Goal: Information Seeking & Learning: Learn about a topic

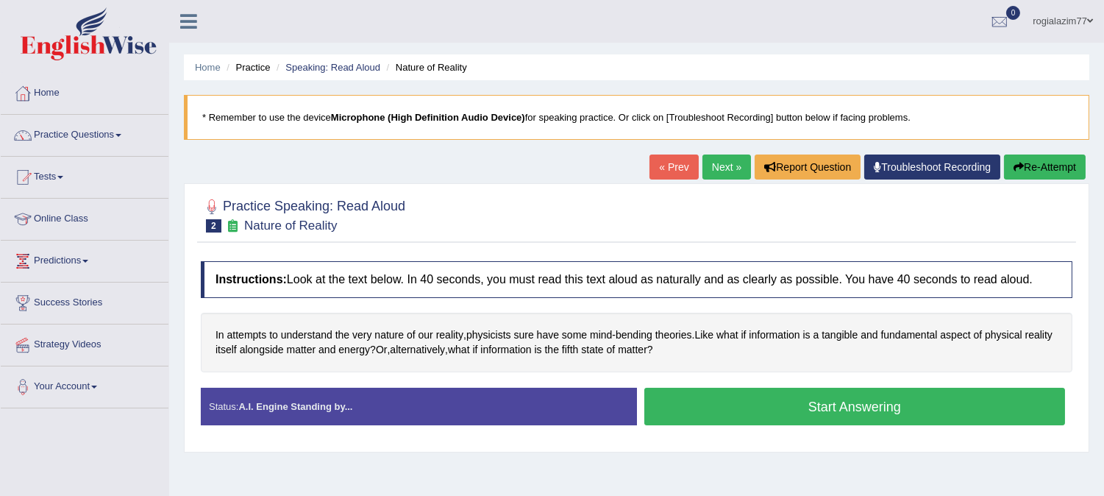
click at [778, 413] on button "Start Answering" at bounding box center [854, 407] width 421 height 38
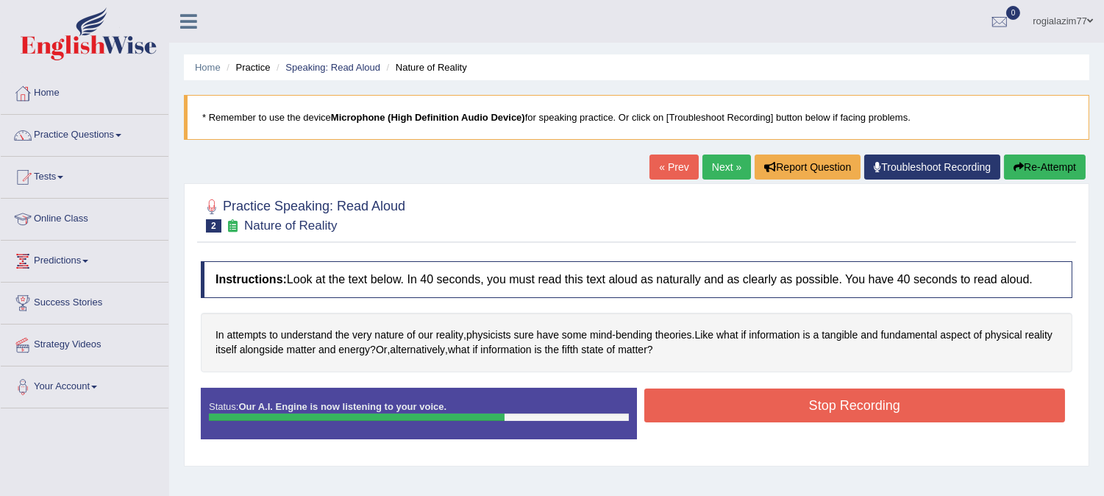
click at [778, 413] on button "Stop Recording" at bounding box center [854, 405] width 421 height 34
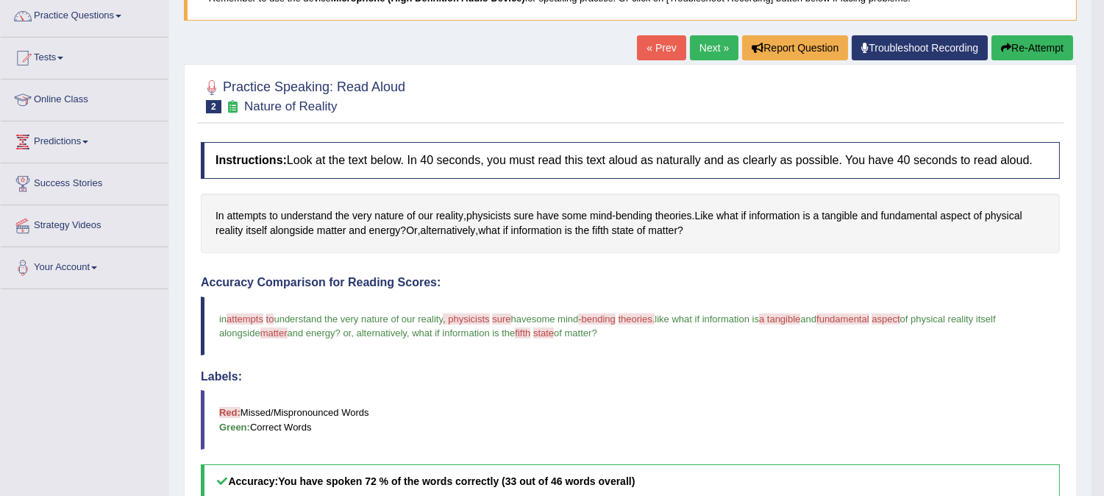
scroll to position [32, 0]
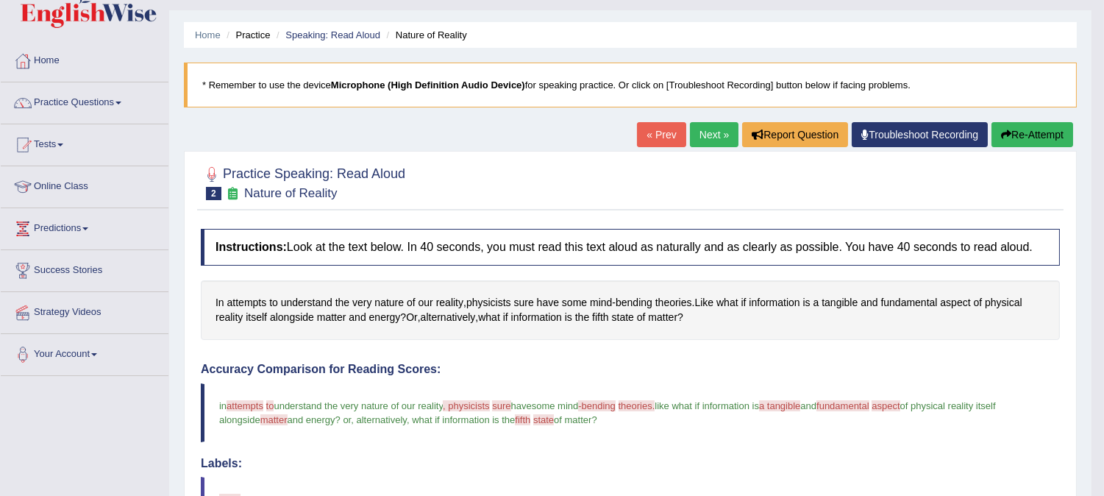
click at [1010, 132] on button "Re-Attempt" at bounding box center [1033, 134] width 82 height 25
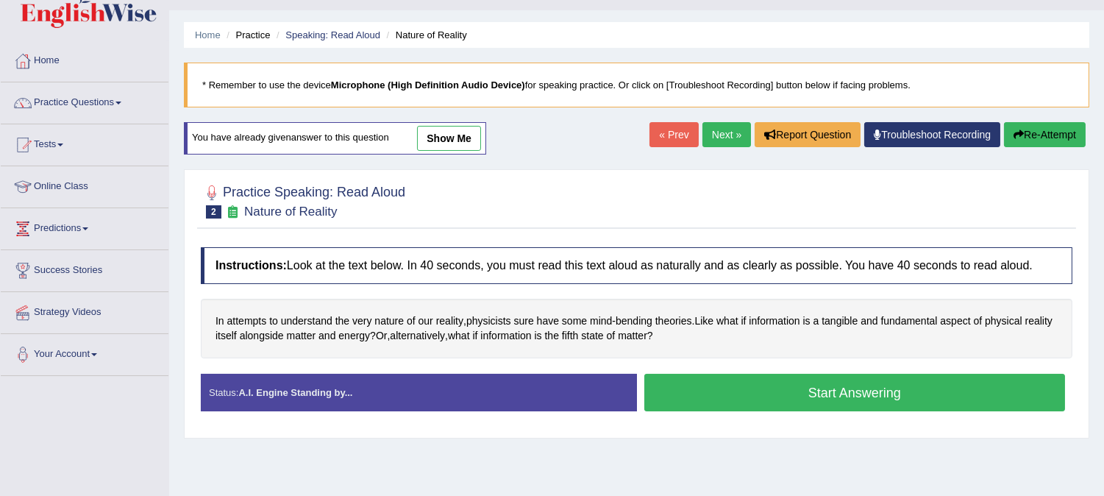
click at [565, 449] on div "Home Practice Speaking: Read Aloud Nature of Reality * Remember to use the devi…" at bounding box center [636, 336] width 935 height 736
click at [564, 449] on div "Home Practice Speaking: Read Aloud Nature of Reality * Remember to use the devi…" at bounding box center [636, 336] width 935 height 736
click at [726, 384] on button "Start Answering" at bounding box center [854, 393] width 421 height 38
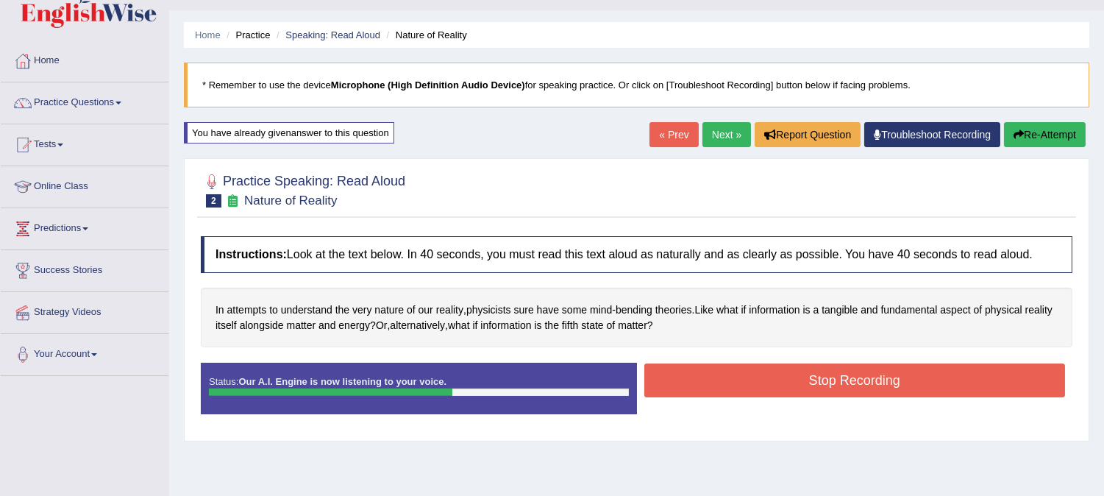
click at [726, 384] on button "Stop Recording" at bounding box center [854, 380] width 421 height 34
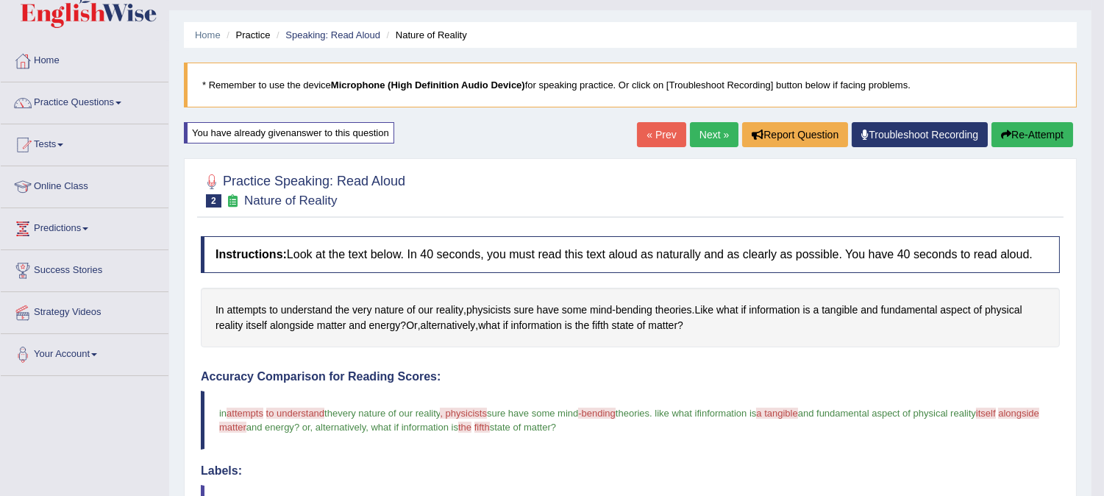
drag, startPoint x: 726, startPoint y: 384, endPoint x: 907, endPoint y: 408, distance: 182.6
click at [907, 408] on div "Accuracy Comparison for Reading Scores: in attempts attempt to understand join …" at bounding box center [630, 481] width 859 height 223
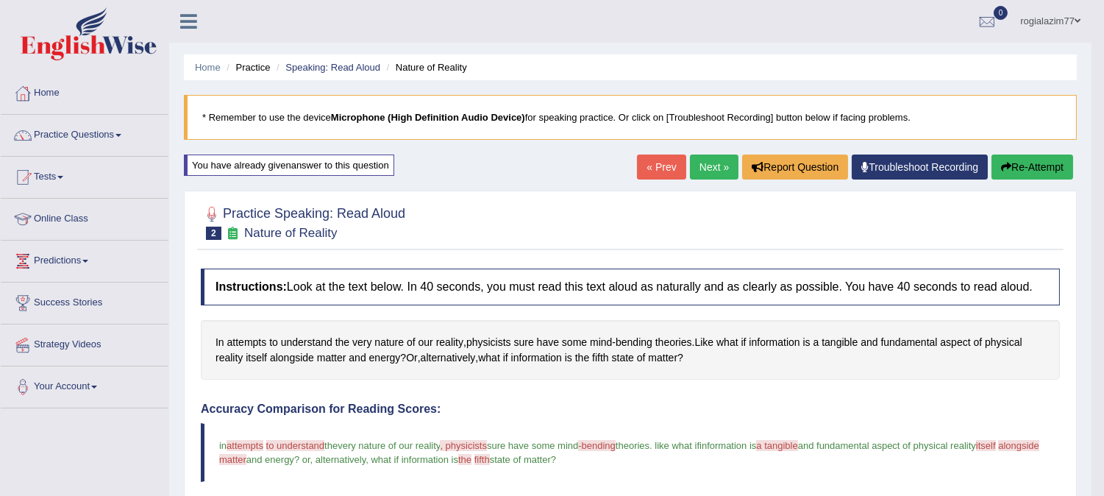
click at [660, 170] on link "« Prev" at bounding box center [661, 166] width 49 height 25
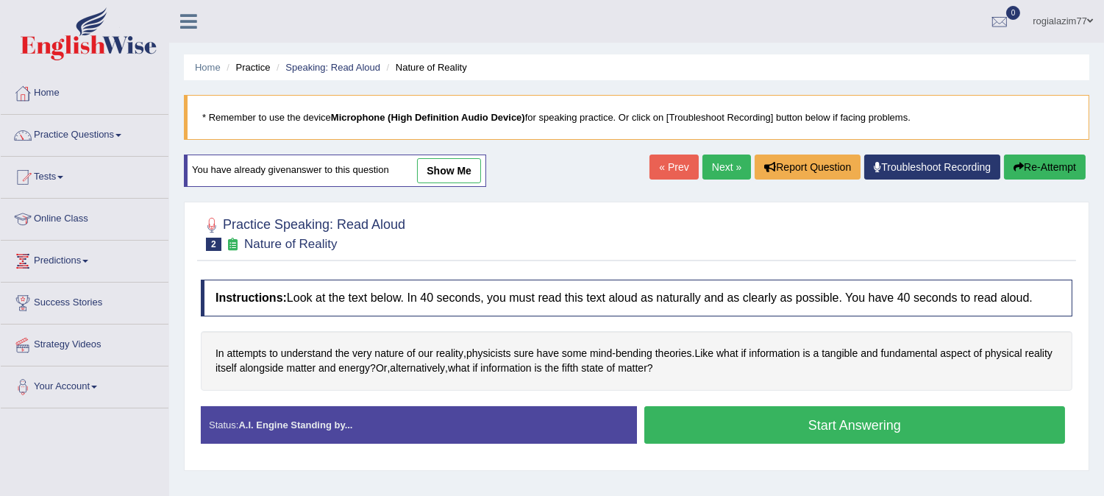
click at [750, 424] on button "Start Answering" at bounding box center [854, 425] width 421 height 38
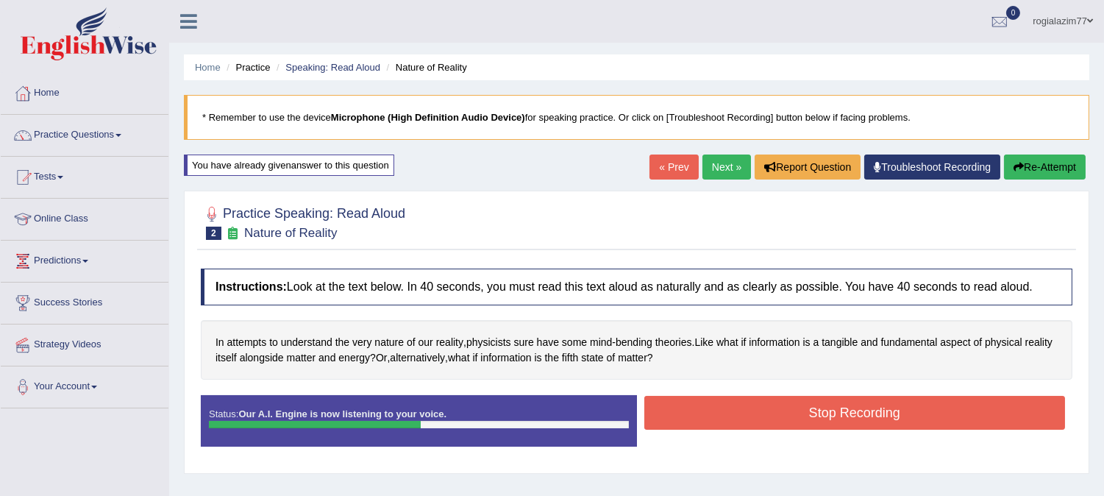
click at [750, 424] on button "Stop Recording" at bounding box center [854, 413] width 421 height 34
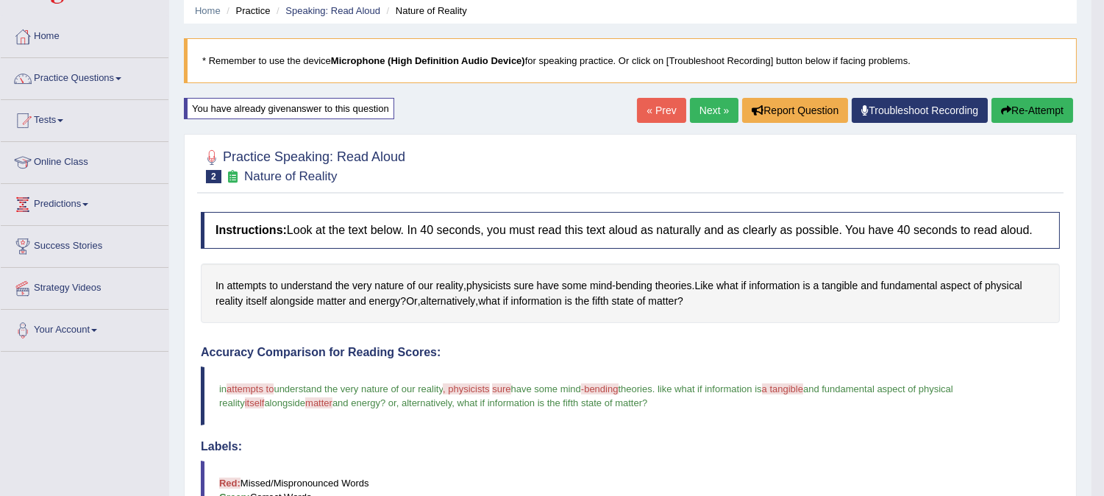
scroll to position [32, 0]
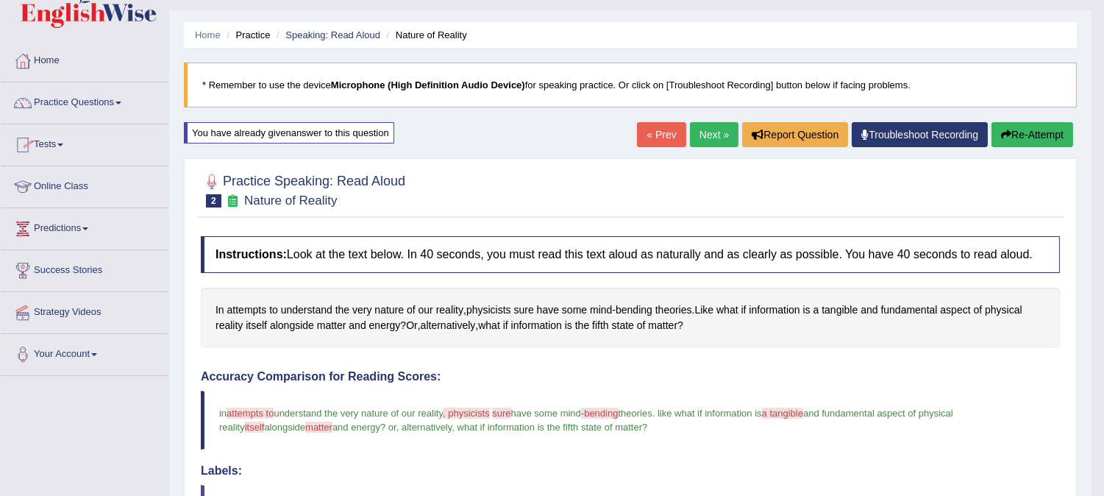
click at [121, 103] on span at bounding box center [118, 103] width 6 height 3
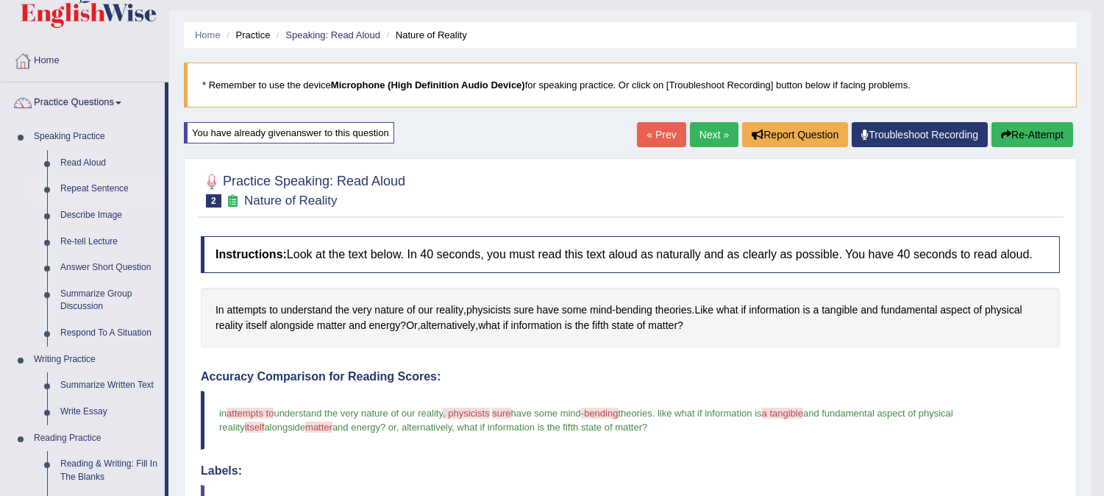
click at [84, 186] on link "Repeat Sentence" at bounding box center [109, 189] width 111 height 26
